Goal: Book appointment/travel/reservation

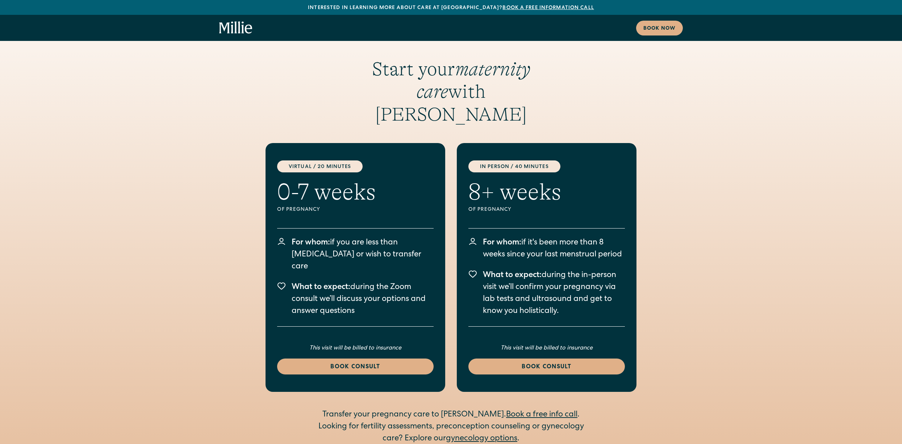
click at [193, 120] on div "Start your maternity care with Millie Virtual / 20 Minutes 0-7 weeks Of pregnan…" at bounding box center [451, 222] width 902 height 445
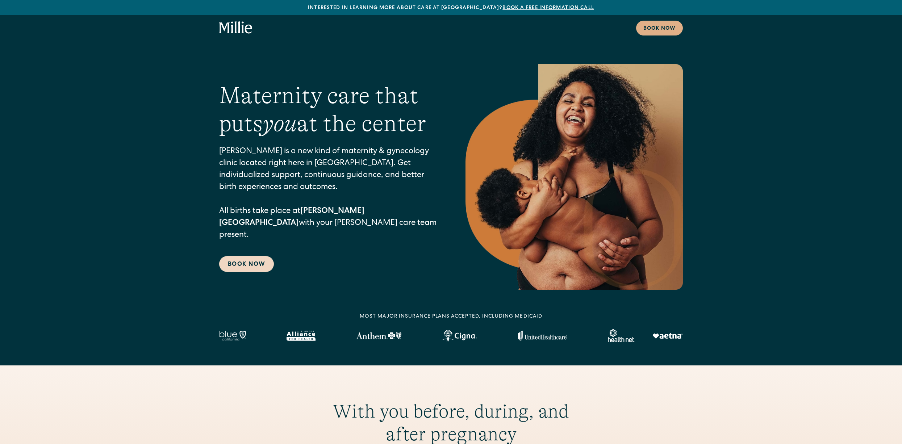
click at [249, 262] on link "Book Now" at bounding box center [246, 264] width 55 height 16
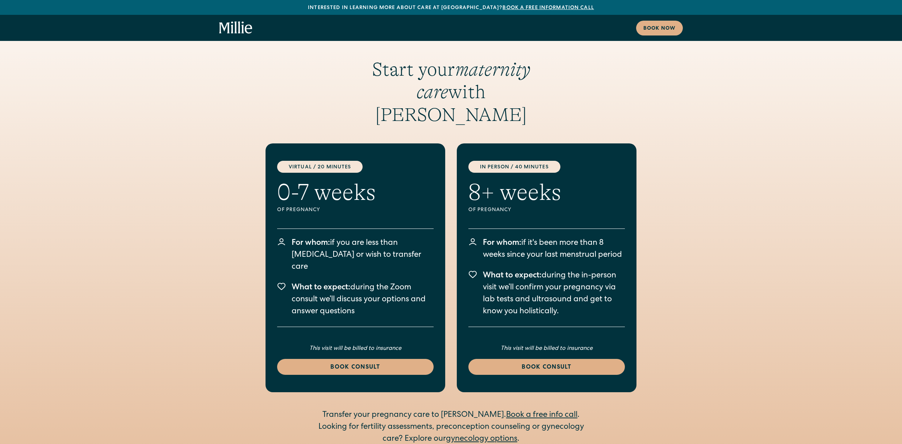
scroll to position [1115, 0]
click at [325, 239] on span "For whom:" at bounding box center [311, 243] width 38 height 8
click at [324, 239] on span "For whom:" at bounding box center [311, 243] width 38 height 8
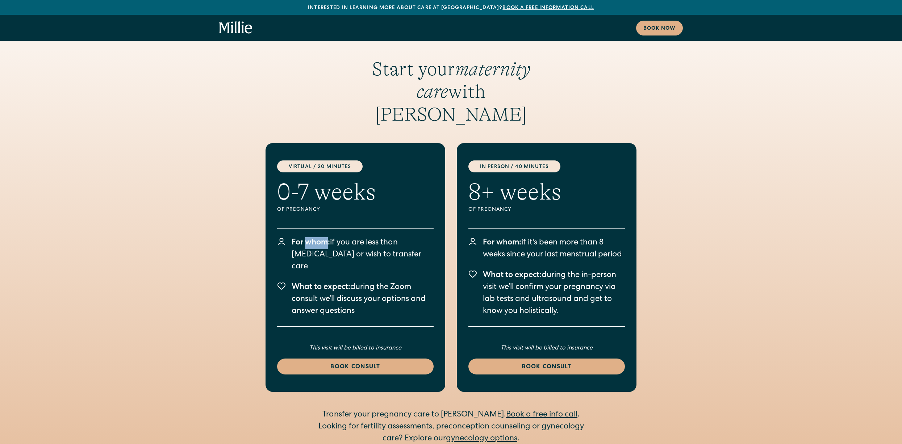
click at [324, 239] on span "For whom:" at bounding box center [311, 243] width 38 height 8
click at [552, 237] on p "For whom: if it's been more than 8 weeks since your last menstrual period" at bounding box center [554, 249] width 142 height 24
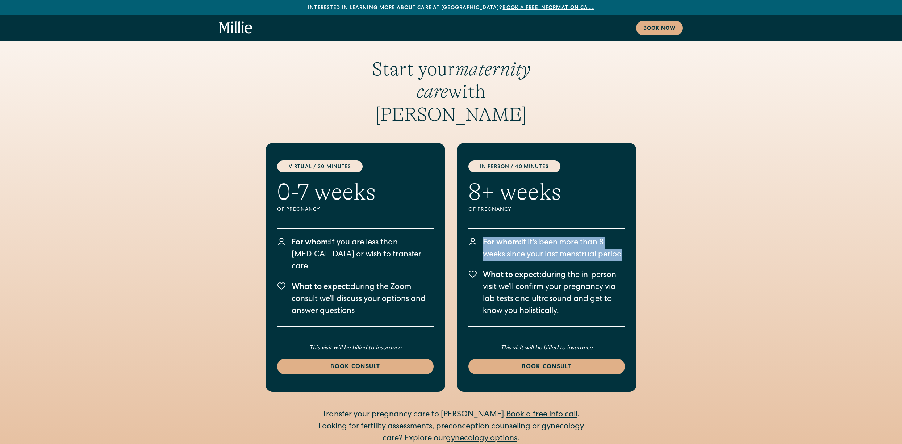
click at [675, 214] on div "Virtual / 20 Minutes 0-7 weeks Of pregnancy For whom: if you are less than 8 we…" at bounding box center [451, 267] width 464 height 249
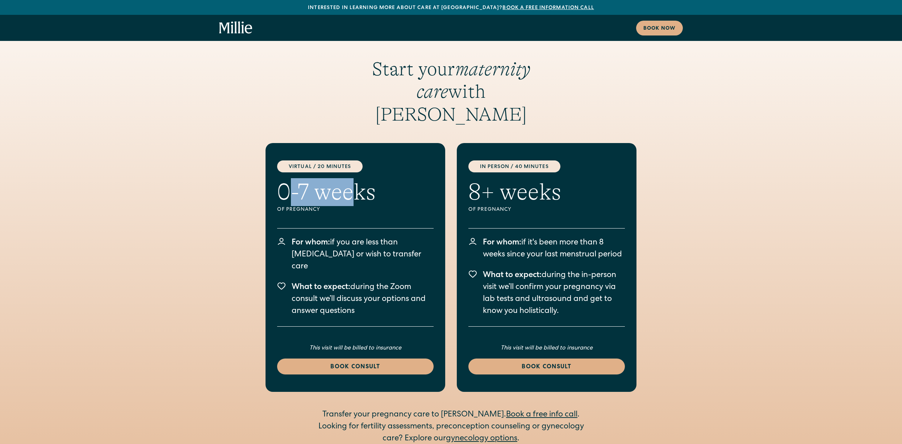
drag, startPoint x: 285, startPoint y: 179, endPoint x: 358, endPoint y: 181, distance: 73.5
click at [358, 181] on h2 "0-7 weeks" at bounding box center [326, 192] width 98 height 28
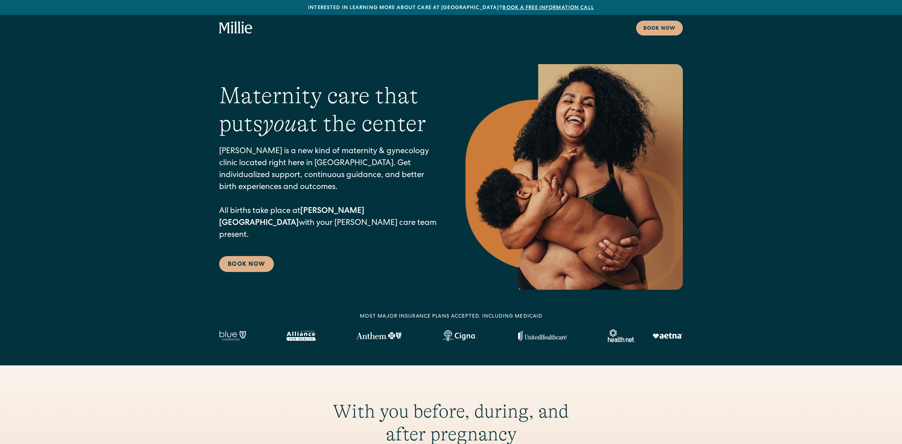
scroll to position [1115, 0]
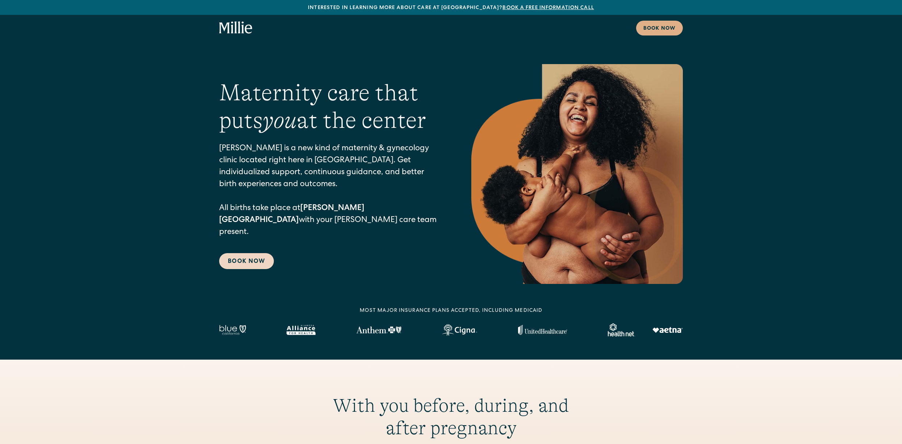
click at [266, 253] on link "Book Now" at bounding box center [246, 261] width 55 height 16
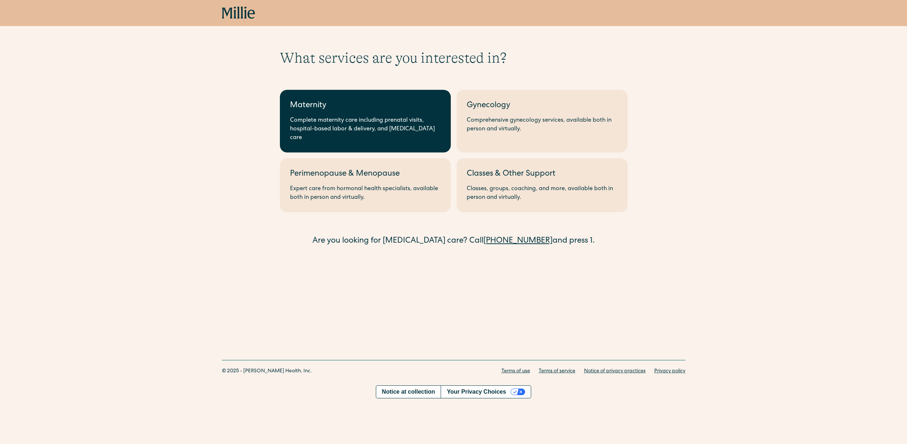
click at [364, 114] on link "Maternity Complete maternity care including prenatal visits, hospital-based lab…" at bounding box center [365, 121] width 171 height 63
